Goal: Task Accomplishment & Management: Manage account settings

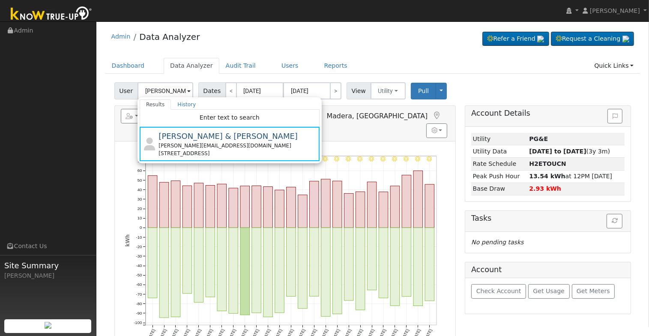
click at [167, 89] on input "[PERSON_NAME] & [PERSON_NAME]" at bounding box center [165, 90] width 56 height 17
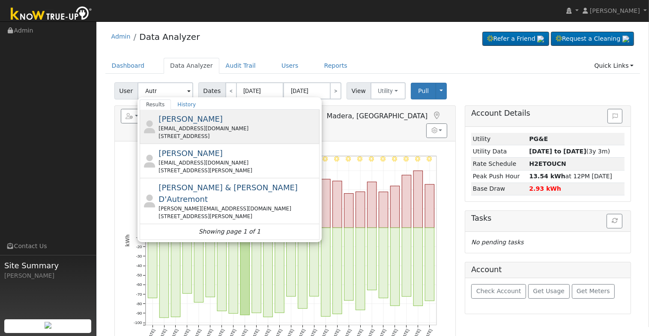
click at [227, 132] on div "15766 Bridle Lane, Madera, CA 93636" at bounding box center [237, 136] width 159 height 8
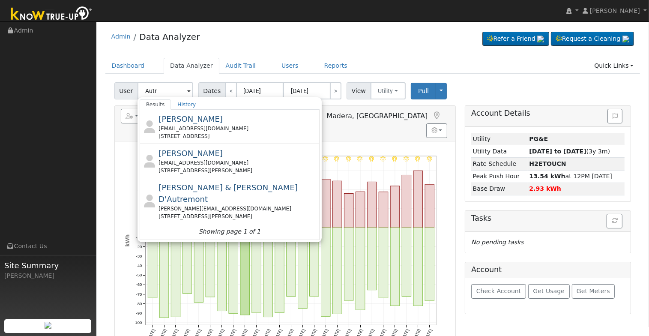
type input "Marilyn Autry"
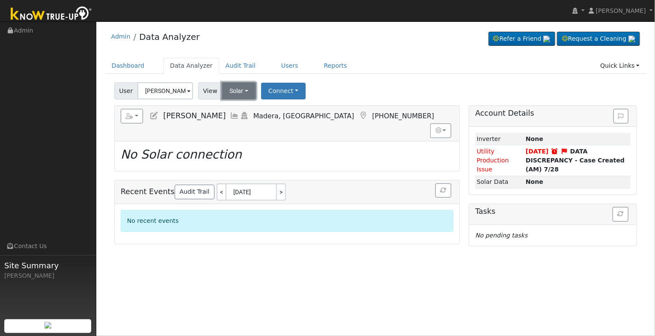
click at [229, 91] on button "Solar" at bounding box center [239, 90] width 34 height 17
click at [237, 107] on link "Utility" at bounding box center [250, 110] width 60 height 12
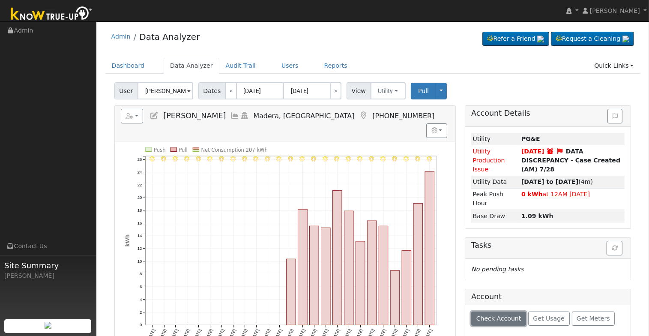
click at [503, 315] on span "Check Account" at bounding box center [498, 318] width 45 height 7
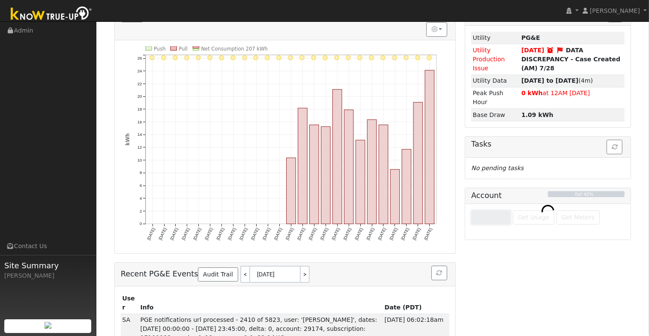
scroll to position [101, 0]
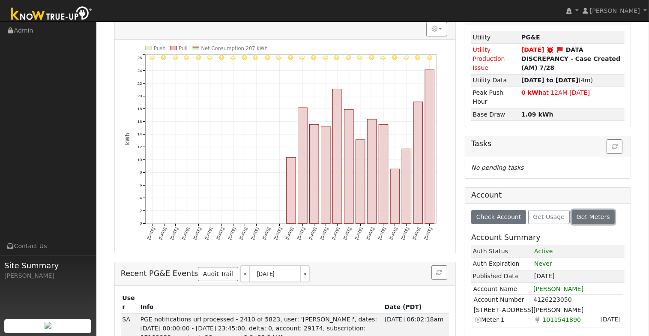
click at [582, 213] on span "Get Meters" at bounding box center [592, 216] width 33 height 7
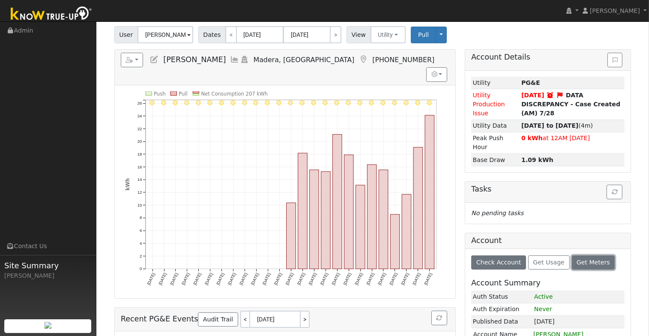
scroll to position [0, 0]
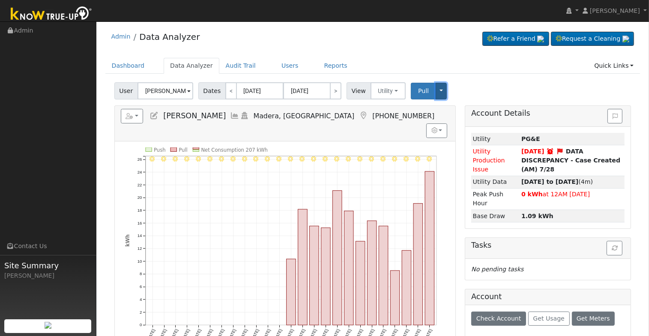
click at [435, 94] on button "Toggle Dropdown" at bounding box center [440, 91] width 11 height 17
click at [444, 156] on link "Disconnect Utility" at bounding box center [467, 158] width 65 height 12
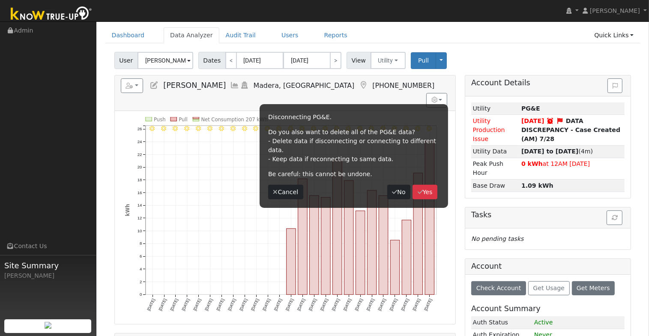
scroll to position [43, 0]
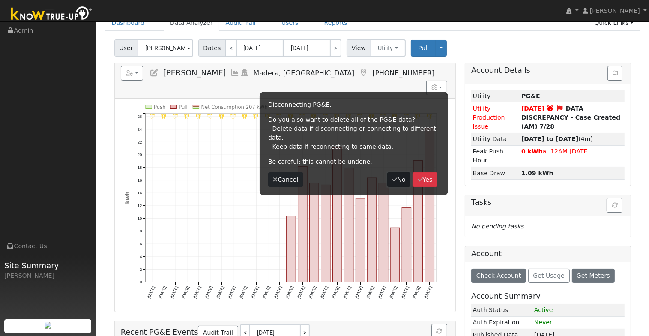
click at [396, 173] on button "No" at bounding box center [398, 179] width 23 height 15
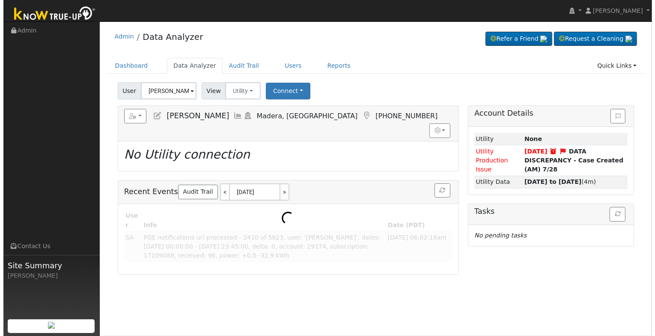
scroll to position [0, 0]
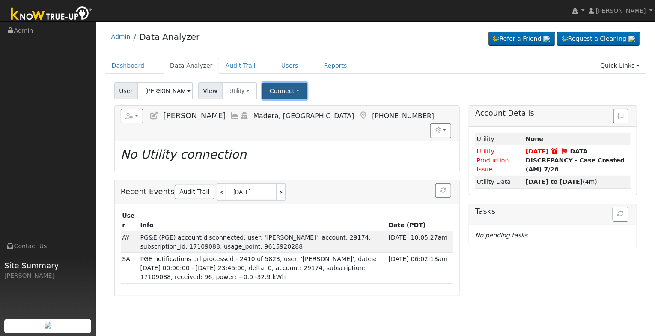
click at [279, 89] on button "Connect" at bounding box center [284, 91] width 45 height 17
click at [307, 106] on link "Select a Provider" at bounding box center [295, 110] width 67 height 12
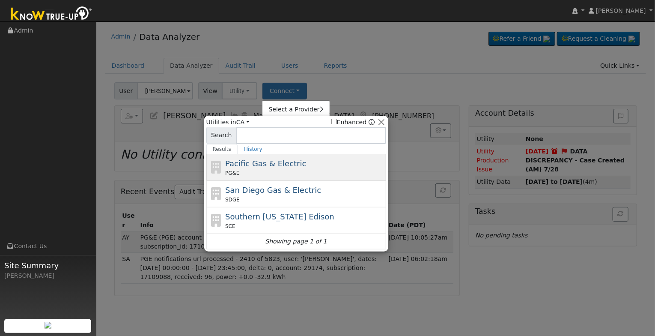
click at [275, 160] on span "Pacific Gas & Electric" at bounding box center [265, 163] width 81 height 9
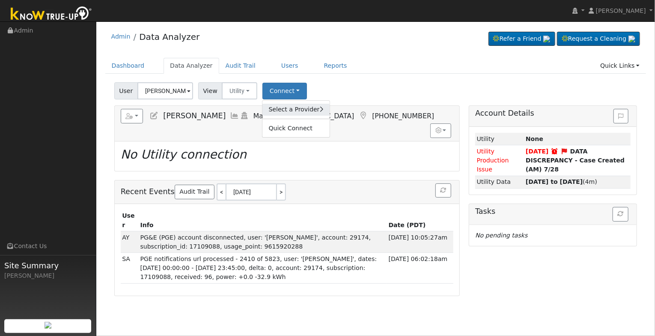
click at [289, 107] on link "Select a Provider" at bounding box center [295, 110] width 67 height 12
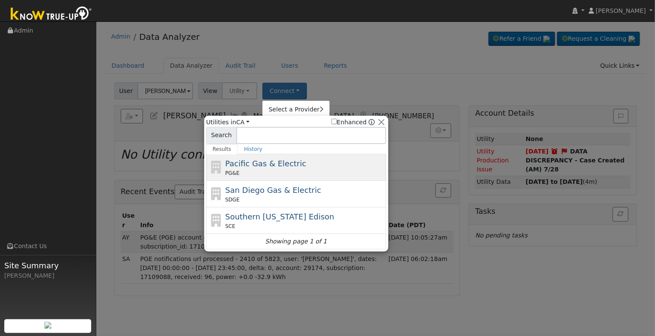
click at [267, 166] on span "Pacific Gas & Electric" at bounding box center [265, 163] width 81 height 9
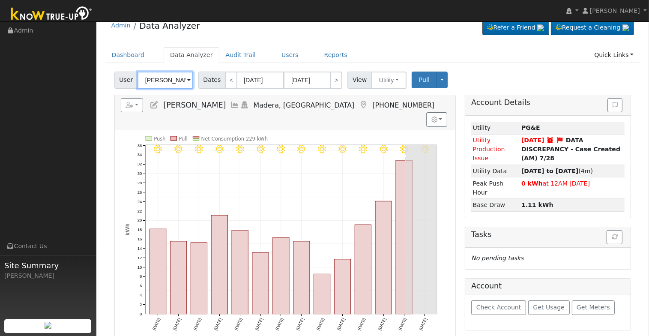
scroll to position [86, 0]
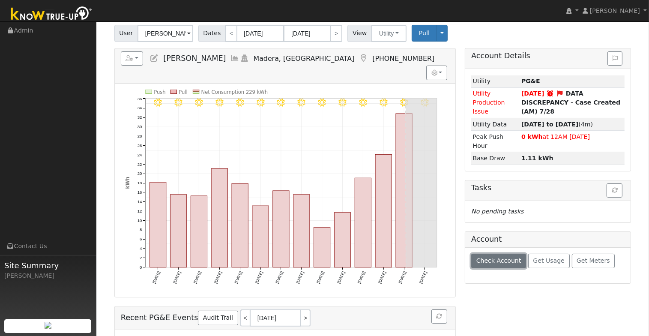
click at [492, 257] on span "Check Account" at bounding box center [498, 260] width 45 height 7
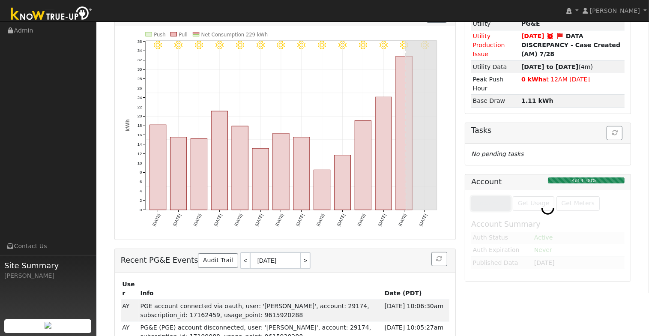
scroll to position [128, 0]
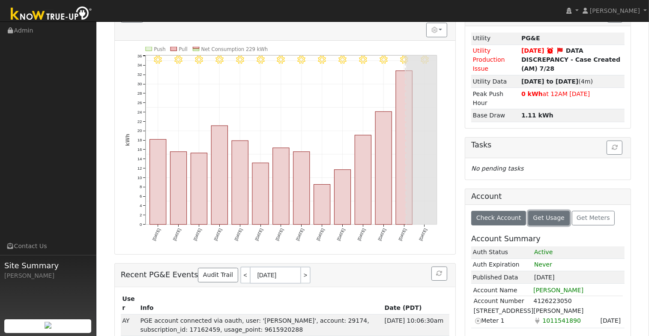
click at [551, 214] on span "Get Usage" at bounding box center [548, 217] width 31 height 7
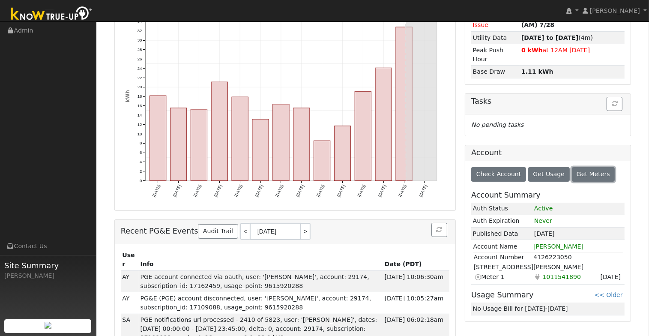
click at [576, 170] on span "Get Meters" at bounding box center [592, 173] width 33 height 7
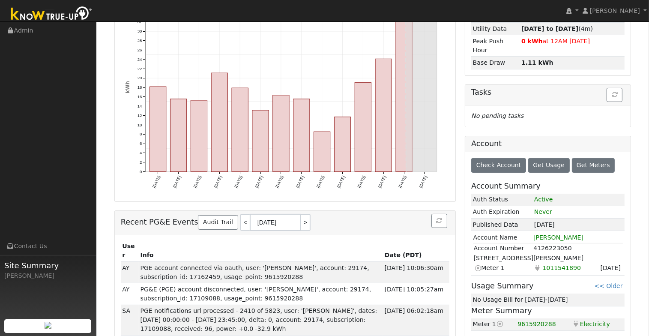
scroll to position [0, 0]
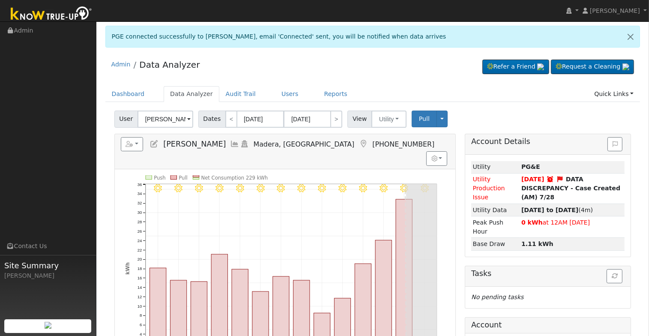
click at [101, 151] on div "Edit User: New Select an Ac... New Account Nickname Cancel Create Are you sure …" at bounding box center [373, 319] width 544 height 418
click at [154, 118] on input "[PERSON_NAME]" at bounding box center [165, 118] width 56 height 17
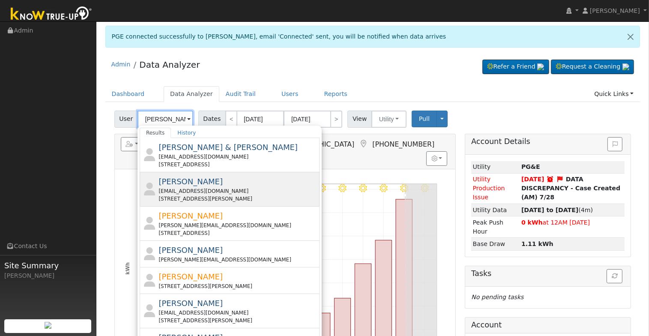
type input "[PERSON_NAME]"
click at [271, 185] on div "Derek Boucher derekboucher@thebouchergroup.com 2134 Gibson Avenue, Clovis, CA 9…" at bounding box center [237, 189] width 159 height 27
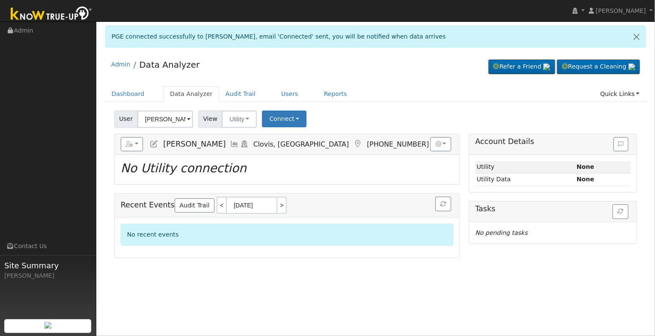
click at [153, 144] on icon at bounding box center [153, 144] width 9 height 8
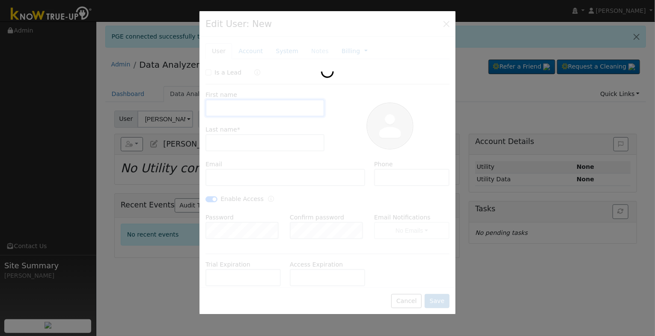
type input "Derek"
type input "Boucher"
type input "derekboucher@thebouchergroup.com"
type input "559-230-7560"
checkbox input "true"
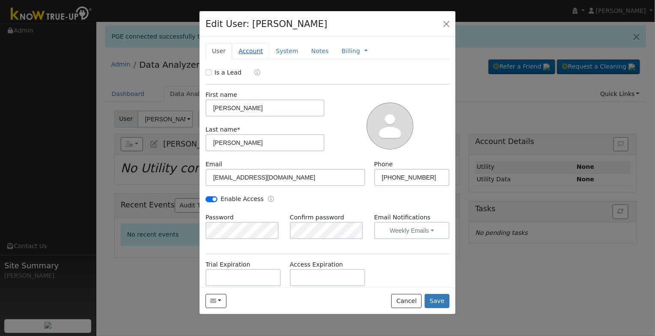
click at [252, 51] on link "Account" at bounding box center [250, 51] width 37 height 16
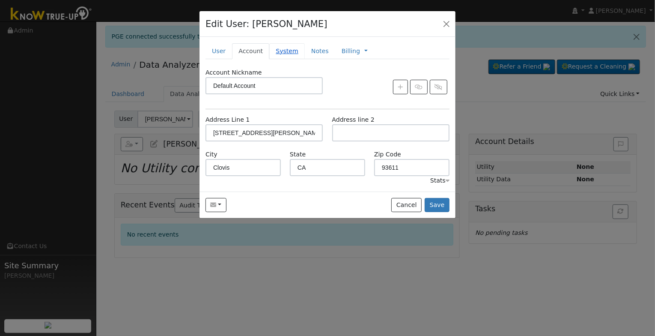
click at [276, 53] on link "System" at bounding box center [287, 51] width 36 height 16
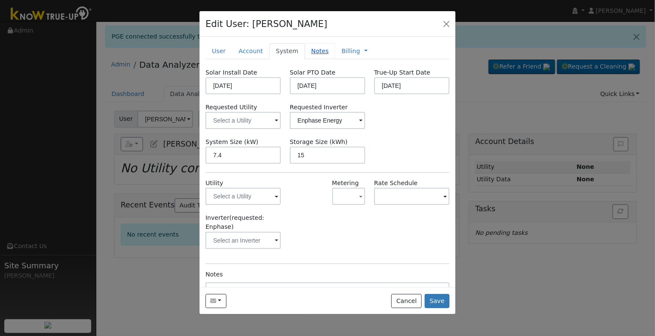
click at [305, 53] on link "Notes" at bounding box center [320, 51] width 30 height 16
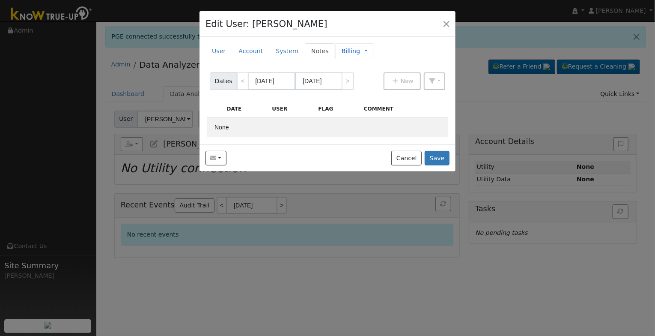
click at [335, 55] on div "Billing Management Billing Timeline" at bounding box center [354, 51] width 39 height 16
click at [342, 51] on link "Billing" at bounding box center [351, 51] width 18 height 9
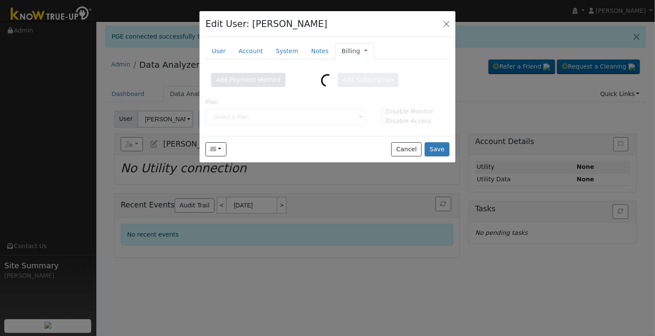
type input "Lifetime Monitoring"
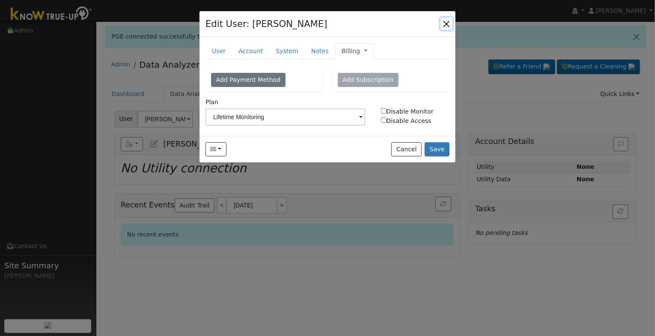
click at [443, 26] on button "button" at bounding box center [447, 24] width 12 height 12
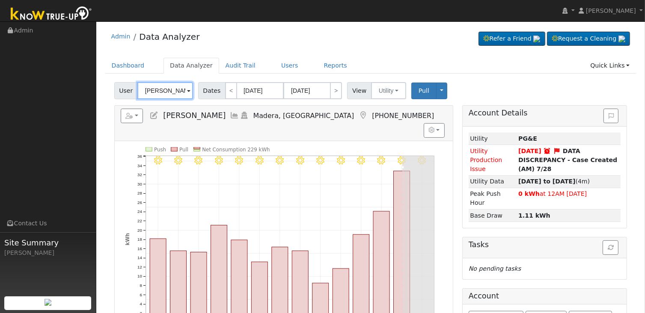
click at [172, 88] on input "[PERSON_NAME]" at bounding box center [165, 90] width 56 height 17
click at [172, 88] on input "Marilyn Autry" at bounding box center [165, 90] width 56 height 17
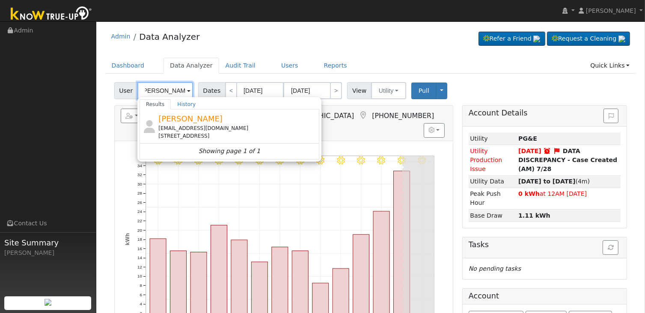
scroll to position [0, 7]
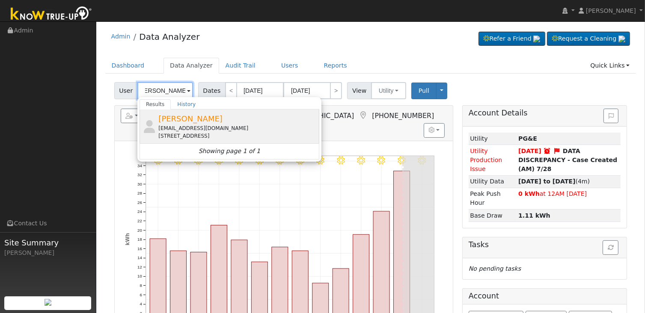
type input "Jolene Thompson"
click at [0, 0] on div "Jolene Thompson jolenewyrick@gmail.com 5146 East Pitt Avenue, Fresno, CA 93725" at bounding box center [0, 0] width 0 height 0
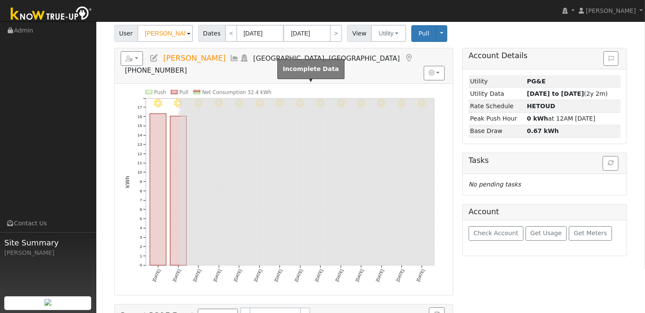
scroll to position [43, 0]
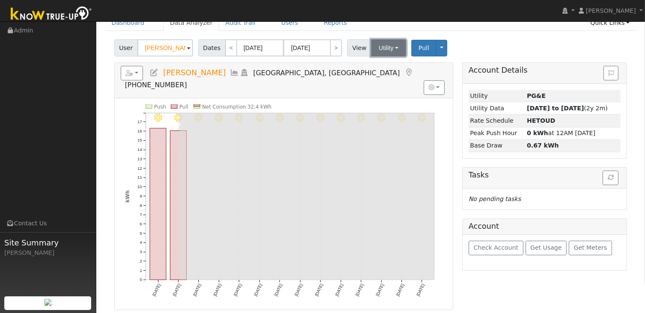
click at [387, 47] on button "Utility" at bounding box center [388, 47] width 35 height 17
click at [156, 73] on icon at bounding box center [153, 73] width 9 height 8
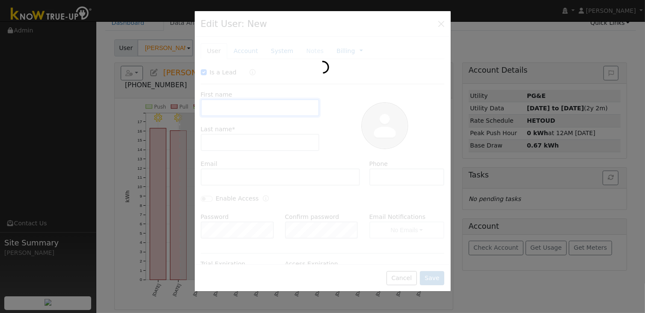
checkbox input "true"
type input "Jolene"
type input "Thompson"
type input "jolenewyrick@gmail.com"
type input "559-575-3382"
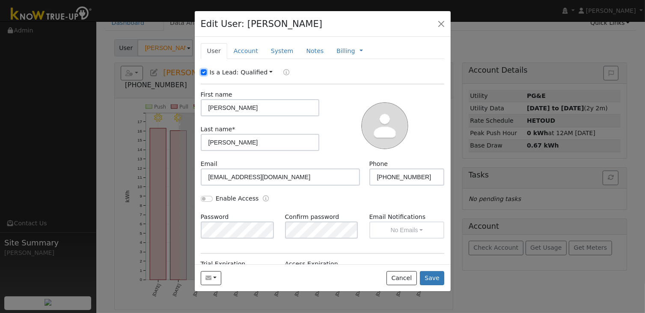
click at [205, 71] on input "Is a Lead:" at bounding box center [204, 72] width 6 height 6
checkbox input "false"
click at [243, 51] on link "Account" at bounding box center [245, 51] width 37 height 16
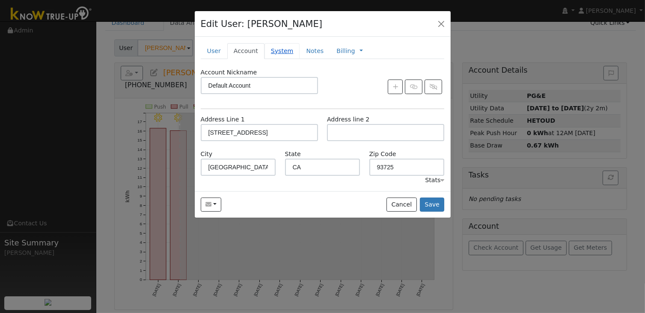
click at [265, 54] on link "System" at bounding box center [283, 51] width 36 height 16
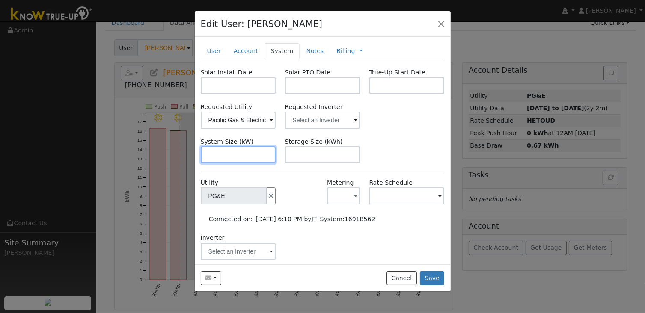
click at [235, 153] on input "text" at bounding box center [238, 154] width 75 height 17
paste input "5.740"
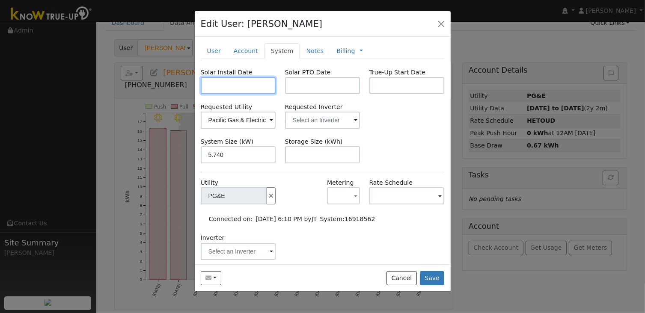
type input "5.7"
click at [221, 85] on input "text" at bounding box center [238, 85] width 75 height 17
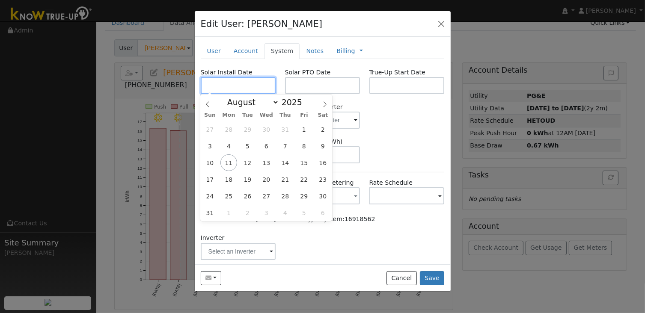
paste input "7/3/2025"
type input "07/03/2025"
click at [318, 81] on input "text" at bounding box center [322, 85] width 75 height 17
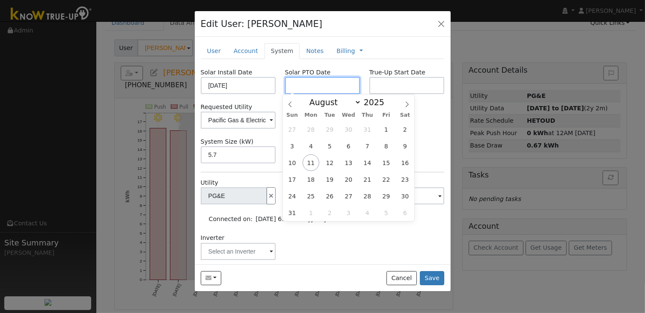
paste input "8/8/2025"
type input "08/08/2025"
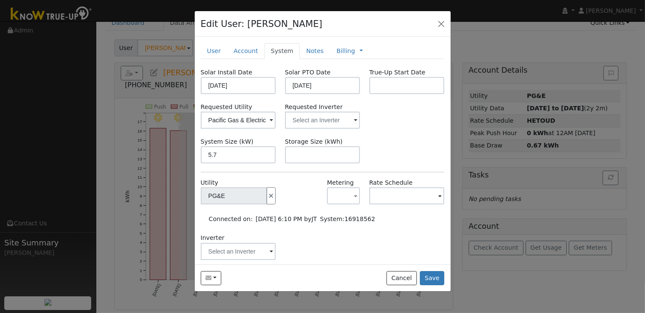
click at [437, 128] on div "Requested Utility Pacific Gas & Electric Requested Inverter" at bounding box center [322, 116] width 253 height 26
click at [276, 117] on input "text" at bounding box center [238, 120] width 75 height 17
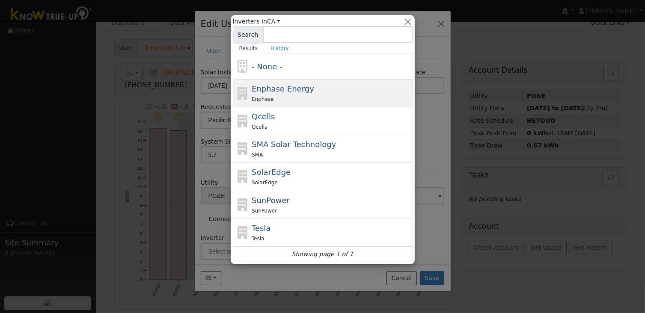
click at [314, 95] on div "Enphase" at bounding box center [331, 99] width 159 height 9
type input "Enphase Energy"
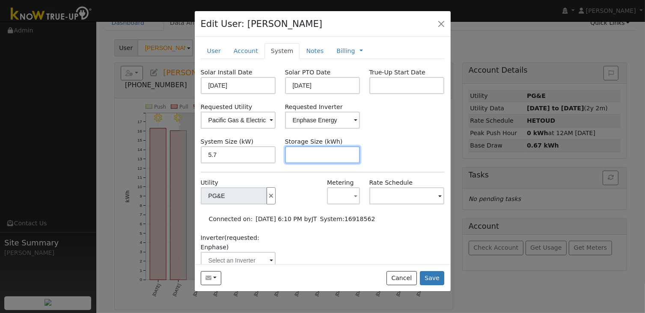
click at [334, 153] on input "text" at bounding box center [322, 154] width 75 height 17
paste input "10.00"
type input "10"
click at [337, 54] on link "Billing" at bounding box center [345, 51] width 18 height 9
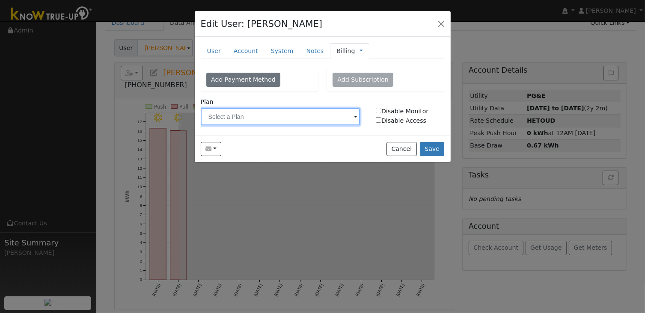
click at [272, 116] on input "text" at bounding box center [281, 116] width 160 height 17
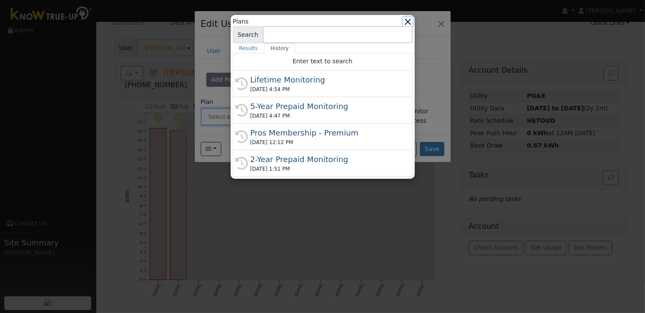
click at [410, 19] on button "button" at bounding box center [407, 21] width 9 height 9
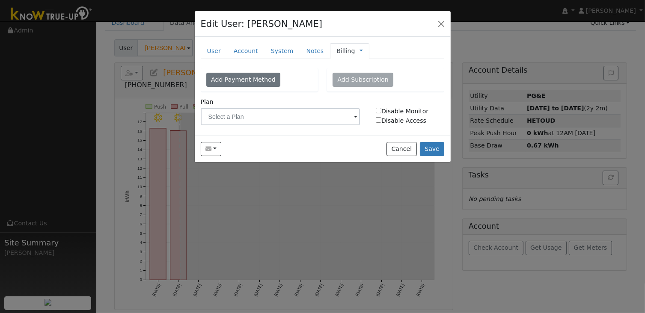
click at [336, 53] on link "Billing" at bounding box center [345, 51] width 18 height 9
click at [390, 63] on link "Management" at bounding box center [390, 66] width 60 height 12
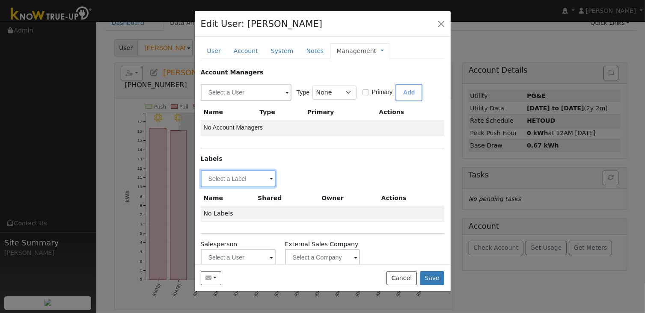
click at [250, 172] on input "text" at bounding box center [238, 178] width 75 height 17
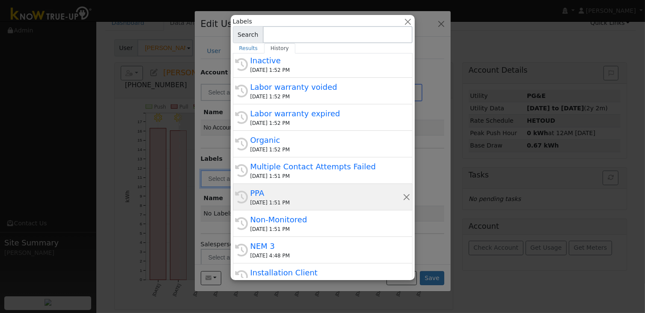
scroll to position [163, 0]
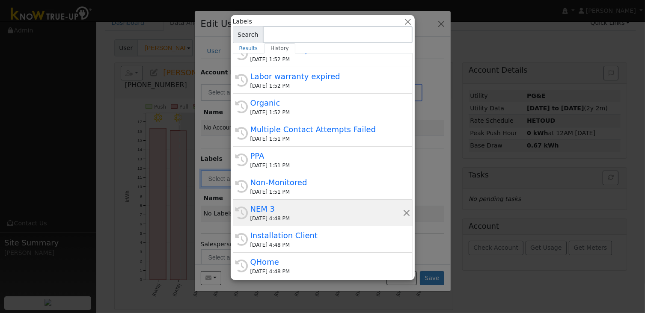
click at [303, 207] on div "NEM 3" at bounding box center [326, 209] width 152 height 12
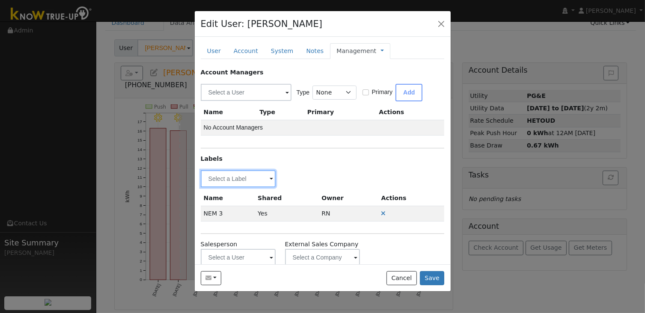
click at [252, 179] on input "text" at bounding box center [238, 178] width 75 height 17
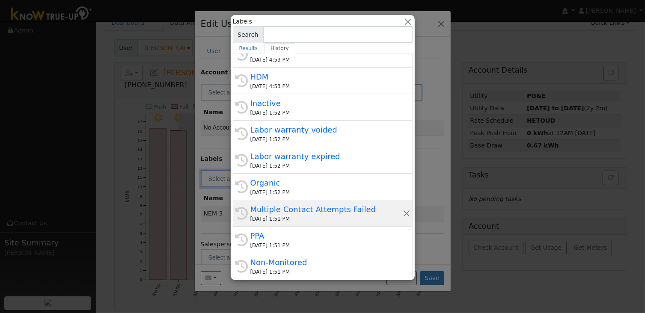
scroll to position [128, 0]
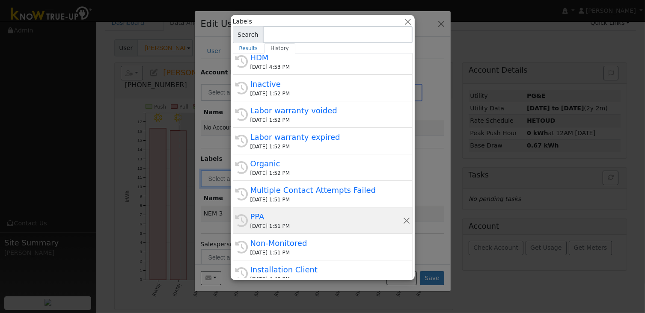
click at [292, 211] on div "PPA" at bounding box center [326, 217] width 152 height 12
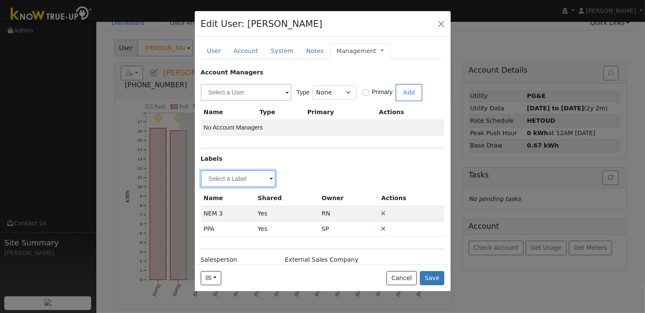
click at [241, 178] on input "text" at bounding box center [238, 178] width 75 height 17
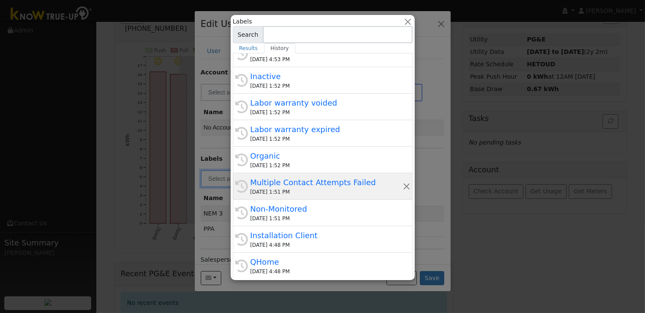
scroll to position [101, 0]
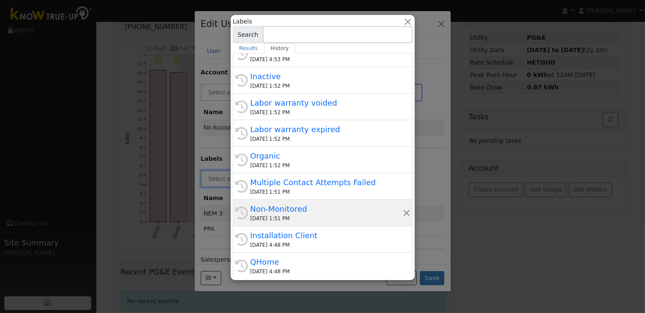
click at [302, 212] on div "Non-Monitored" at bounding box center [326, 209] width 152 height 12
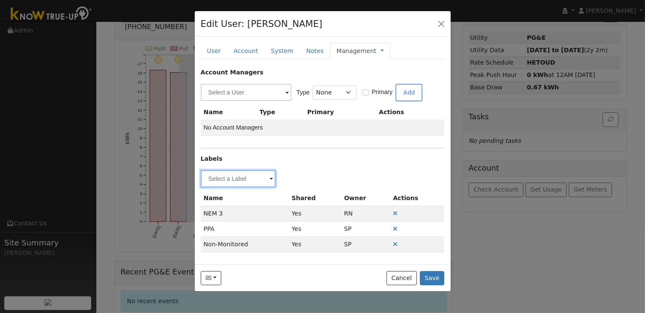
click at [250, 178] on input "text" at bounding box center [238, 178] width 75 height 17
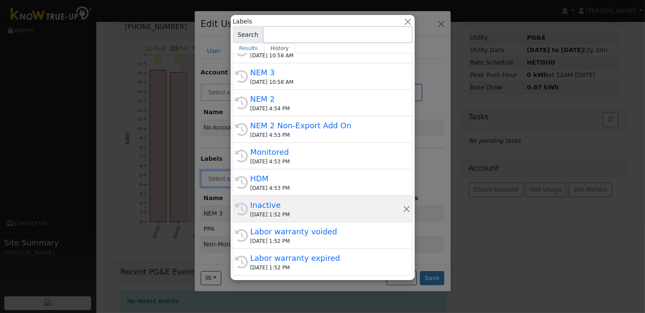
scroll to position [163, 0]
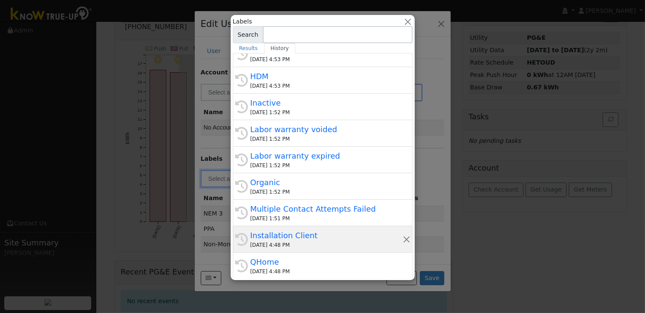
click at [291, 231] on div "Installation Client" at bounding box center [326, 236] width 152 height 12
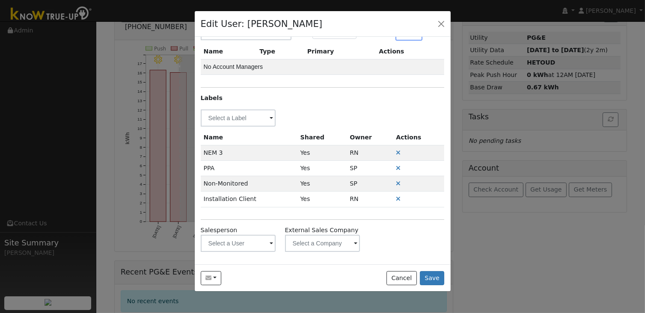
scroll to position [61, 0]
click at [252, 114] on input "text" at bounding box center [238, 117] width 75 height 17
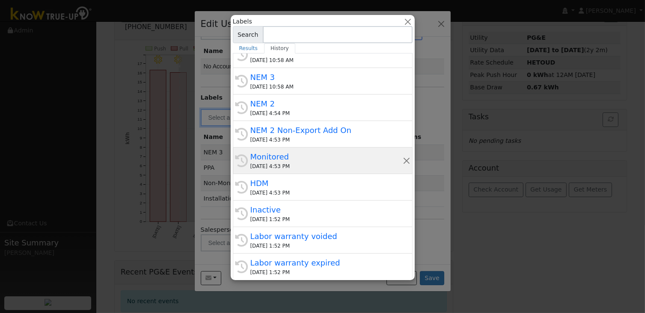
scroll to position [86, 0]
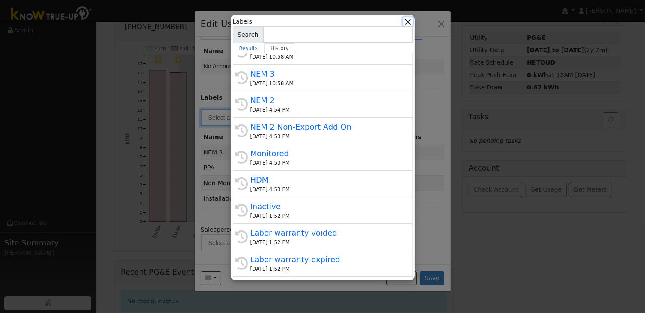
click at [410, 20] on button "button" at bounding box center [407, 21] width 9 height 9
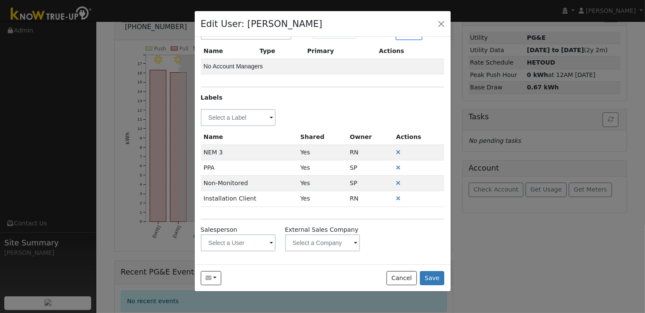
scroll to position [0, 0]
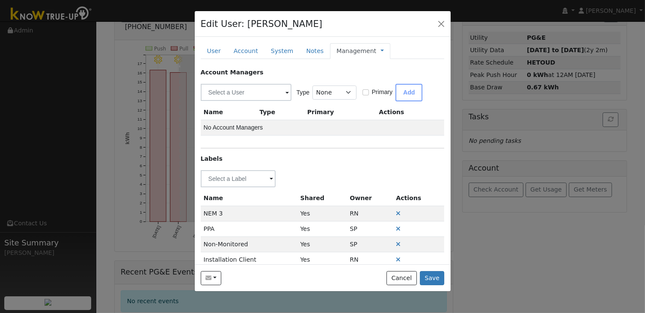
click at [351, 49] on link "Management" at bounding box center [356, 51] width 40 height 9
click at [430, 280] on button "Save" at bounding box center [432, 278] width 25 height 15
